Goal: Task Accomplishment & Management: Manage account settings

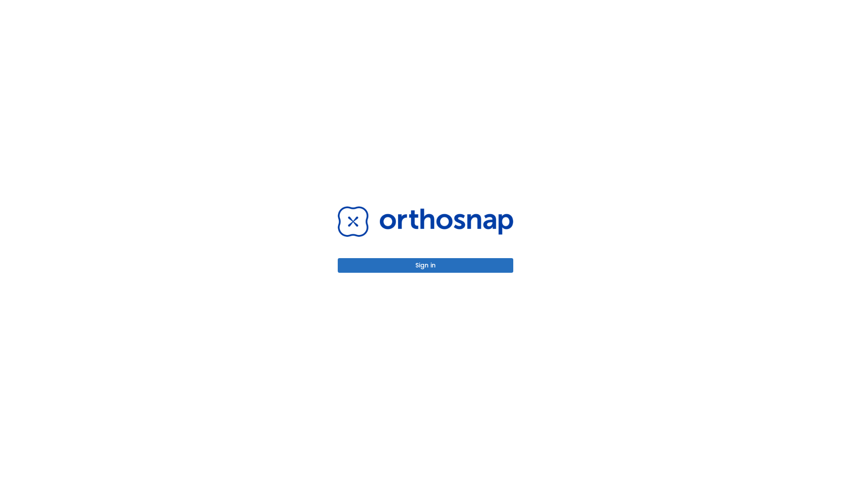
click at [425, 265] on button "Sign in" at bounding box center [426, 265] width 176 height 15
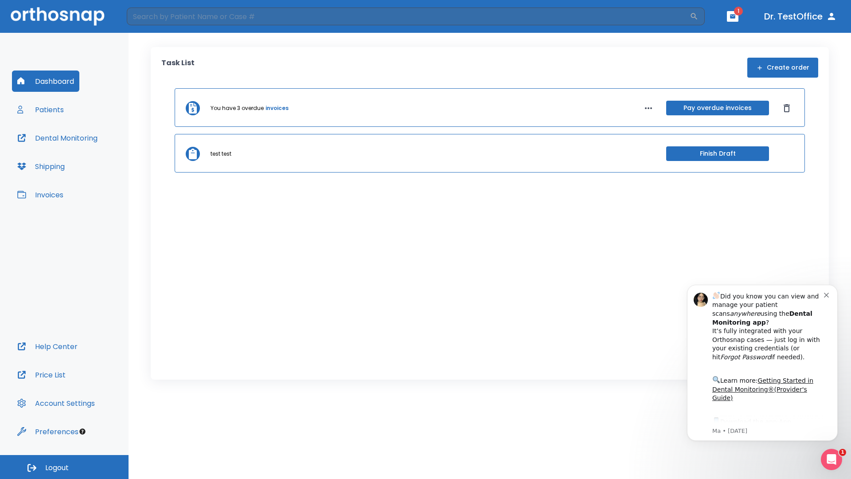
click at [64, 467] on span "Logout" at bounding box center [56, 468] width 23 height 10
